Goal: Task Accomplishment & Management: Manage account settings

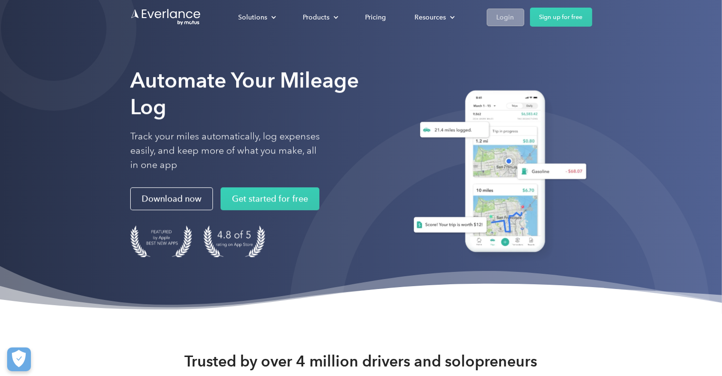
click at [508, 16] on div "Login" at bounding box center [506, 17] width 18 height 12
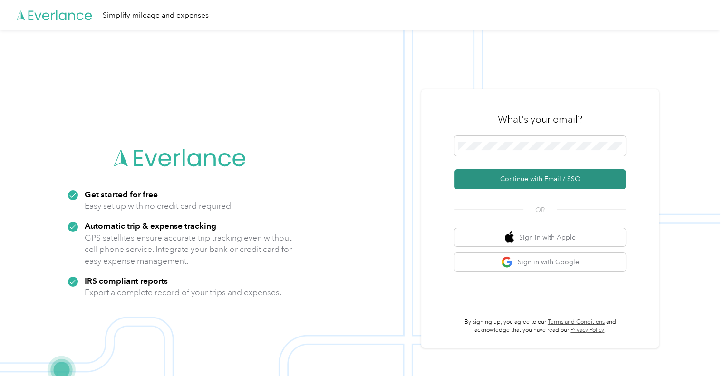
click at [539, 179] on button "Continue with Email / SSO" at bounding box center [539, 179] width 171 height 20
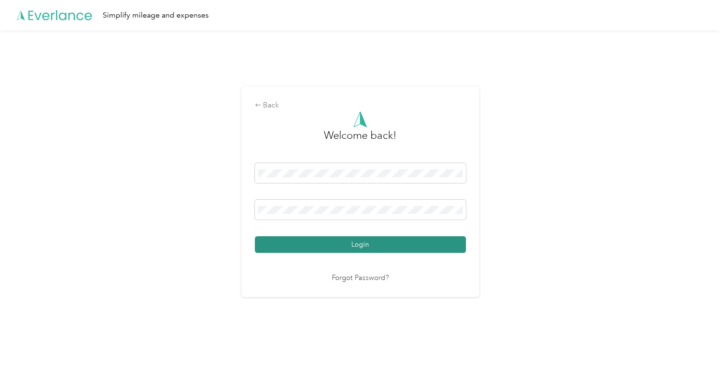
click at [366, 240] on button "Login" at bounding box center [360, 244] width 211 height 17
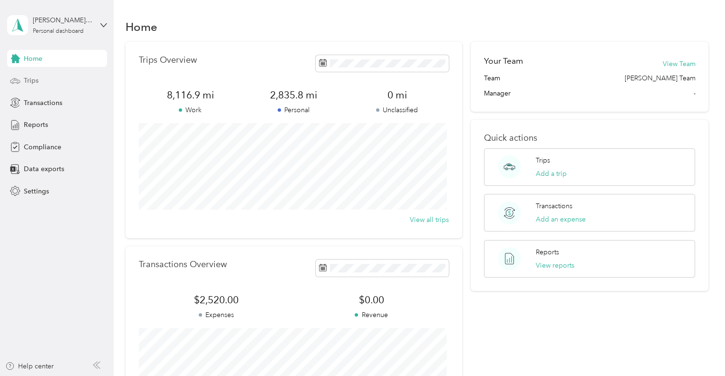
click at [36, 79] on span "Trips" at bounding box center [31, 81] width 15 height 10
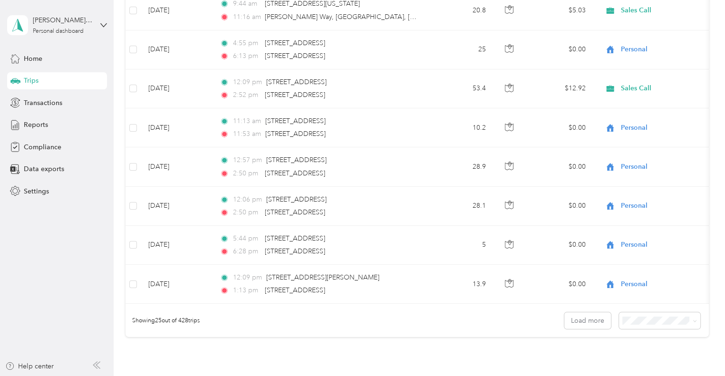
scroll to position [848, 0]
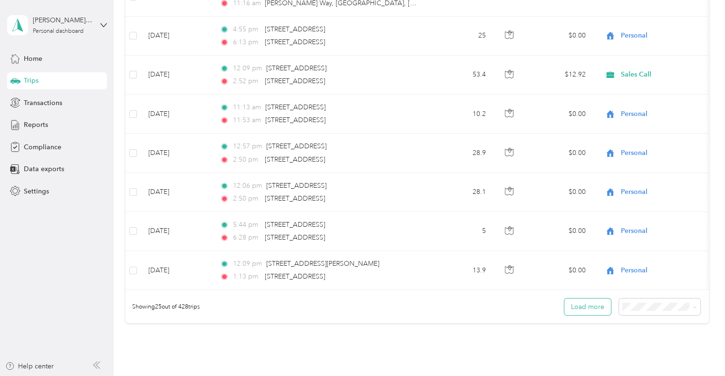
click at [597, 310] on button "Load more" at bounding box center [587, 307] width 47 height 17
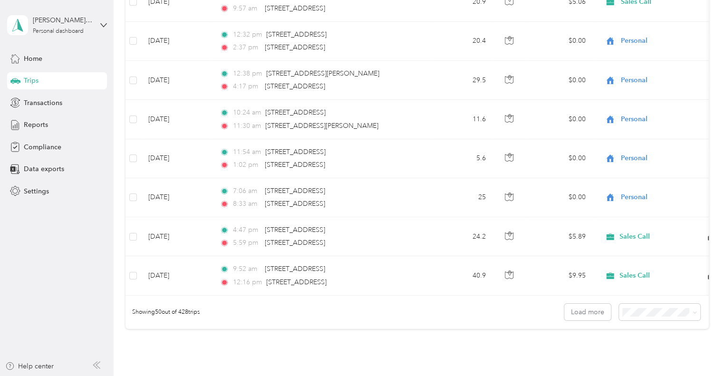
scroll to position [1907, 0]
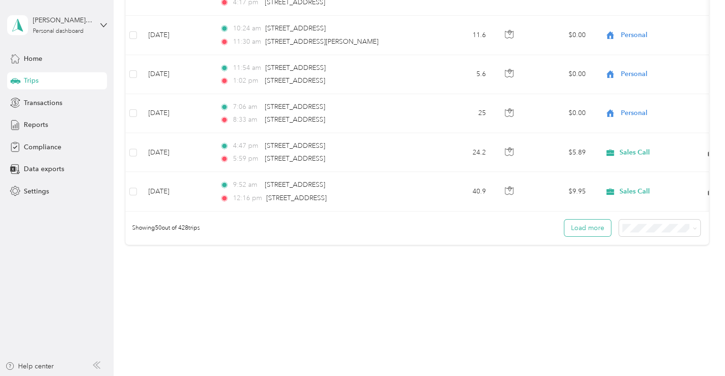
click at [597, 228] on button "Load more" at bounding box center [587, 228] width 47 height 17
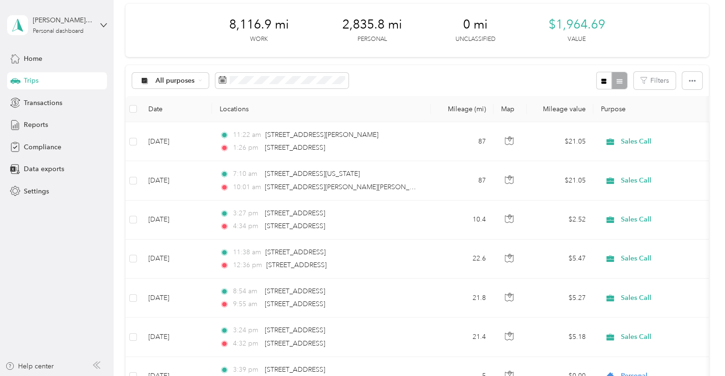
scroll to position [0, 0]
